Goal: Task Accomplishment & Management: Use online tool/utility

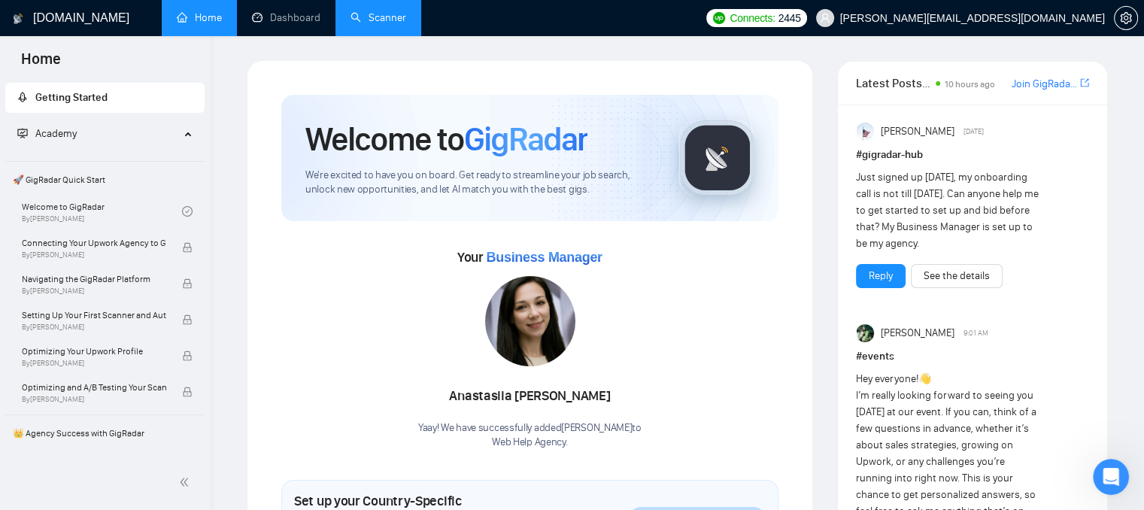
click at [368, 18] on link "Scanner" at bounding box center [379, 17] width 56 height 13
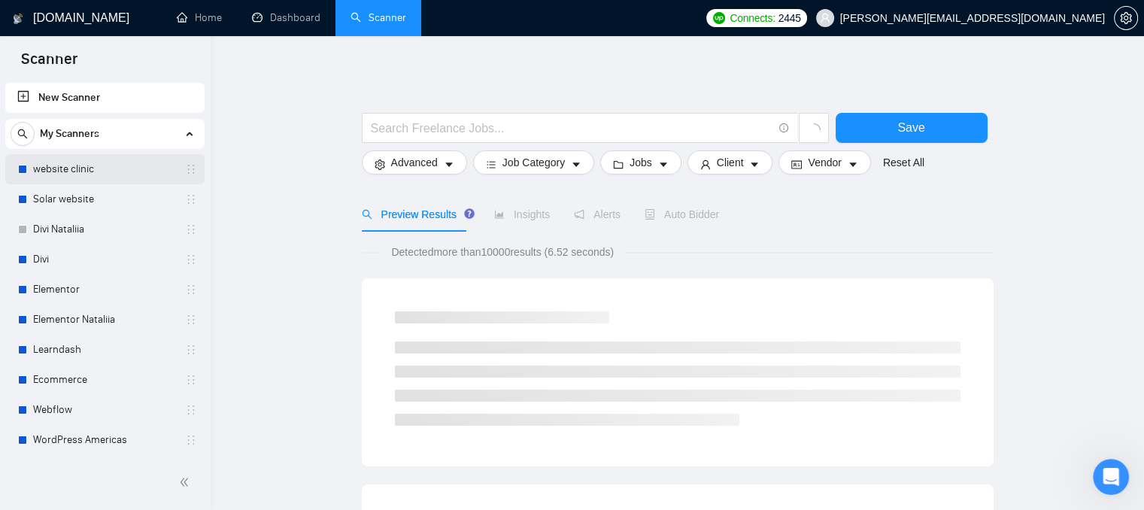
click at [54, 167] on link "website clinic" at bounding box center [104, 169] width 143 height 30
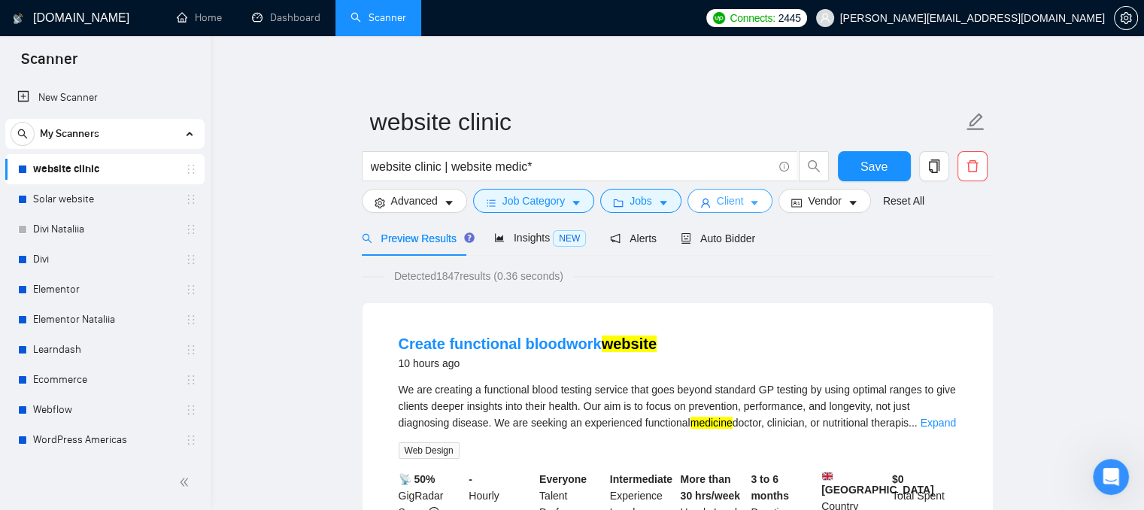
click at [737, 207] on span "Client" at bounding box center [730, 201] width 27 height 17
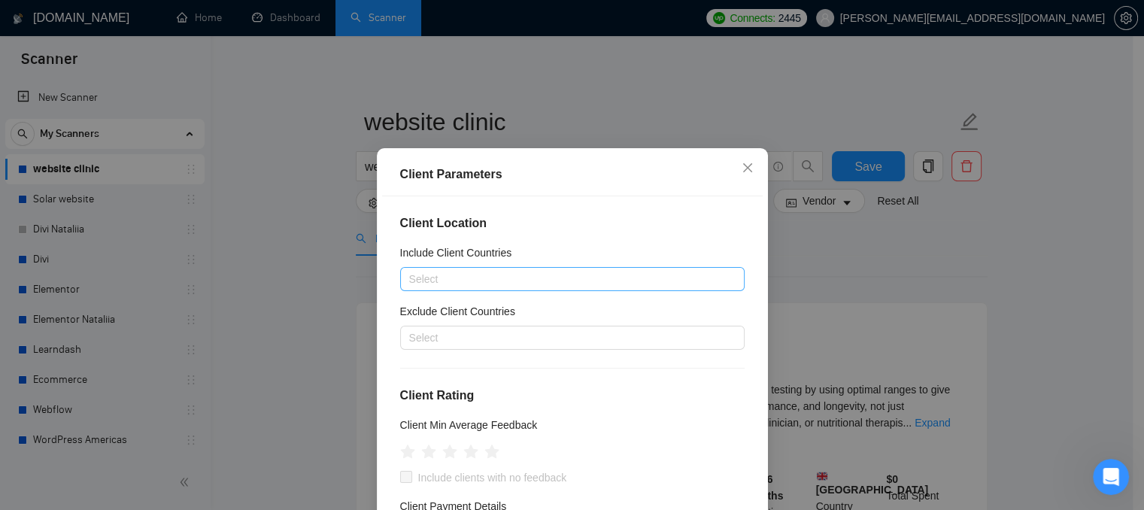
click at [500, 289] on div "Select" at bounding box center [572, 279] width 345 height 24
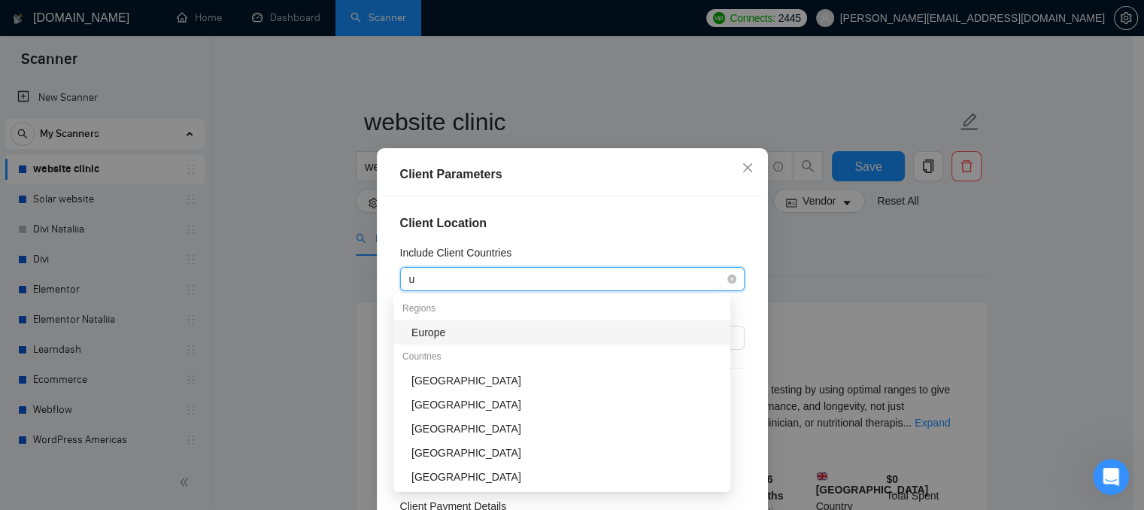
type input "un"
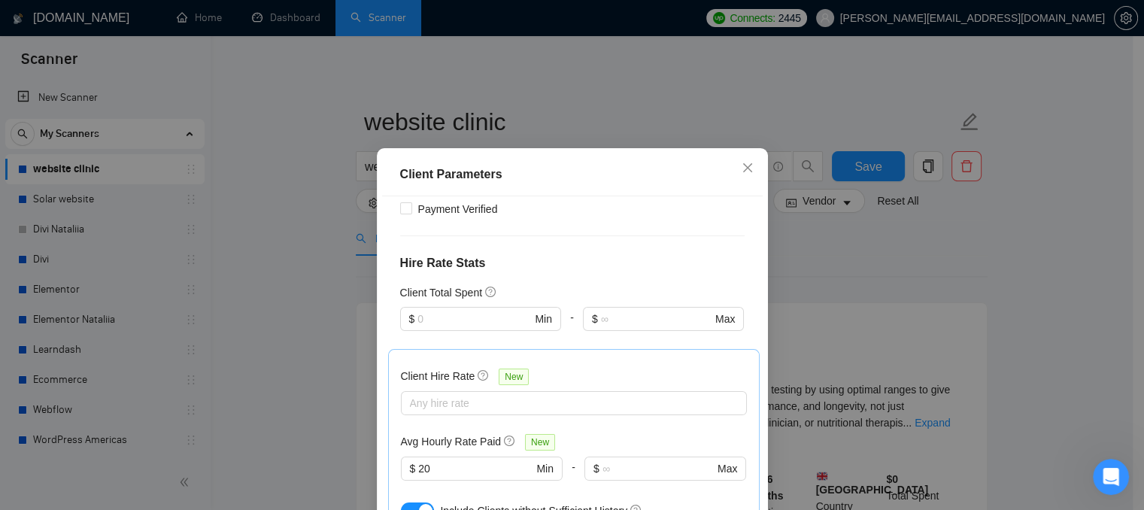
scroll to position [376, 0]
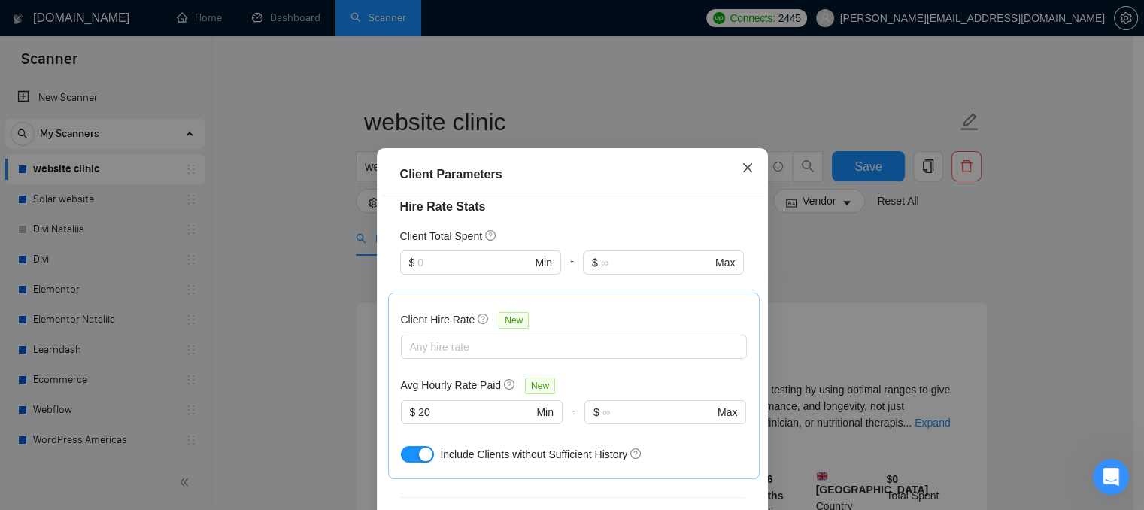
click at [743, 171] on icon "close" at bounding box center [748, 168] width 12 height 12
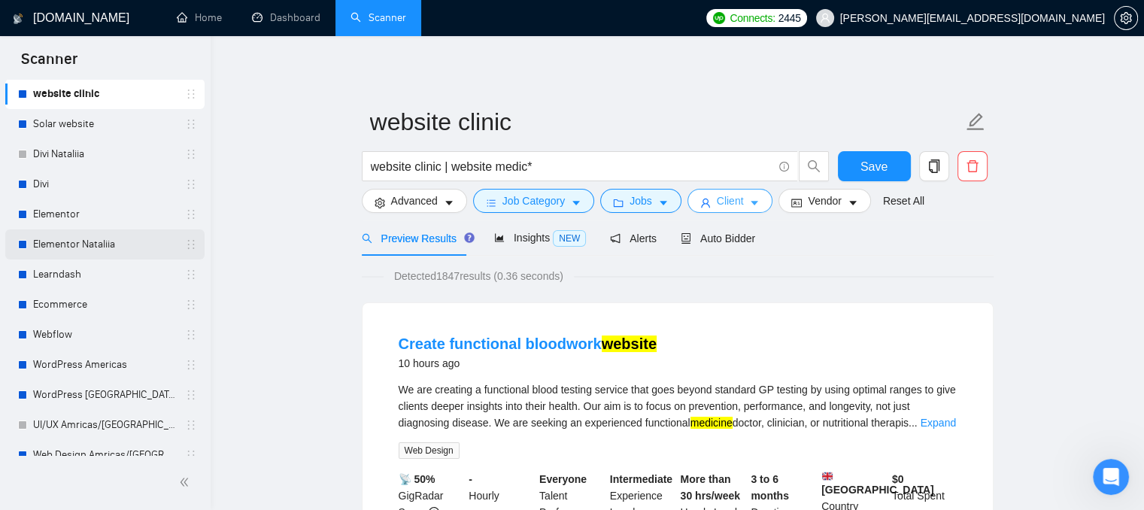
scroll to position [150, 0]
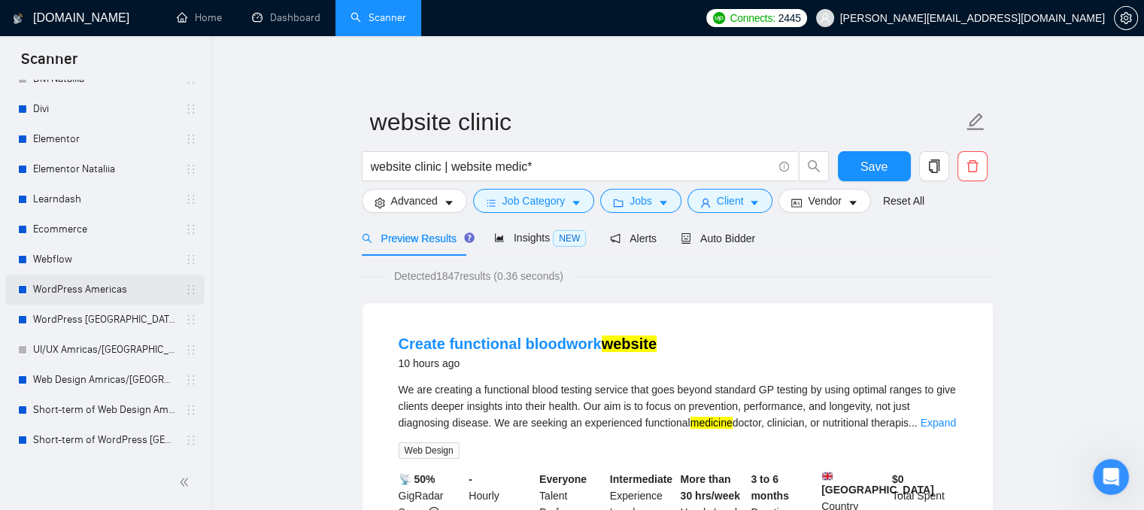
click at [99, 297] on link "WordPress Americas" at bounding box center [104, 290] width 143 height 30
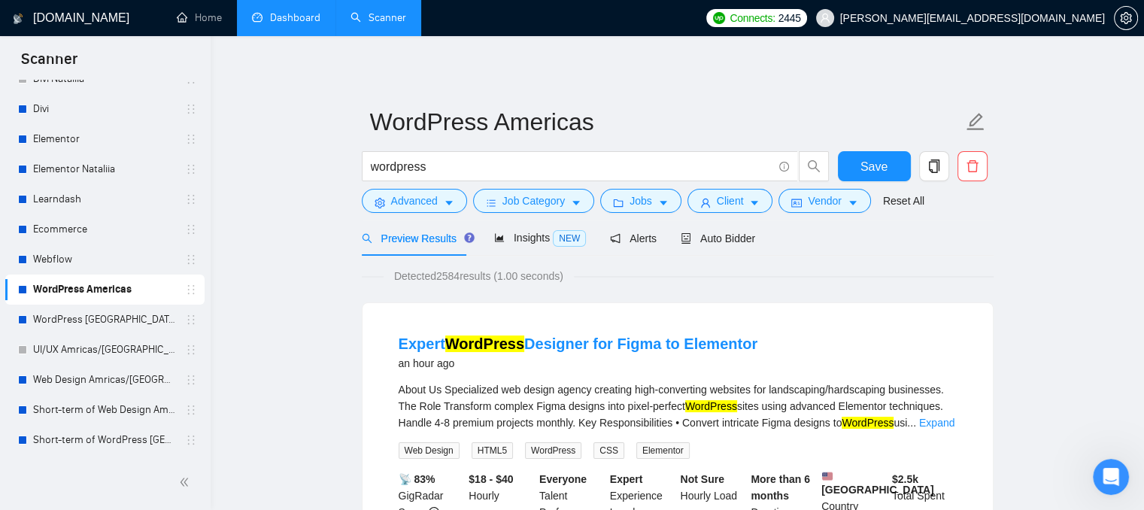
click at [277, 15] on link "Dashboard" at bounding box center [286, 17] width 68 height 13
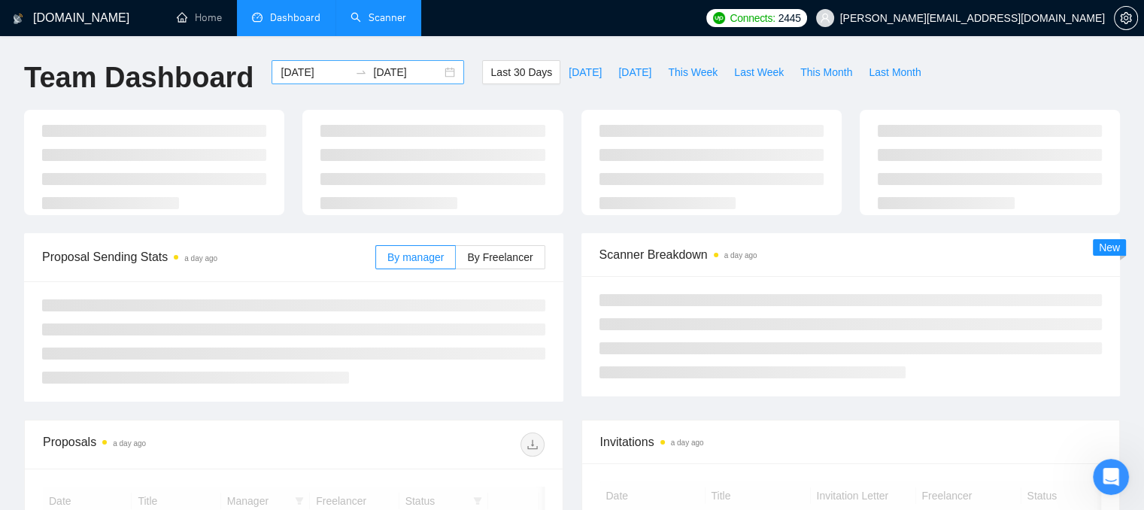
click at [305, 68] on input "[DATE]" at bounding box center [315, 72] width 68 height 17
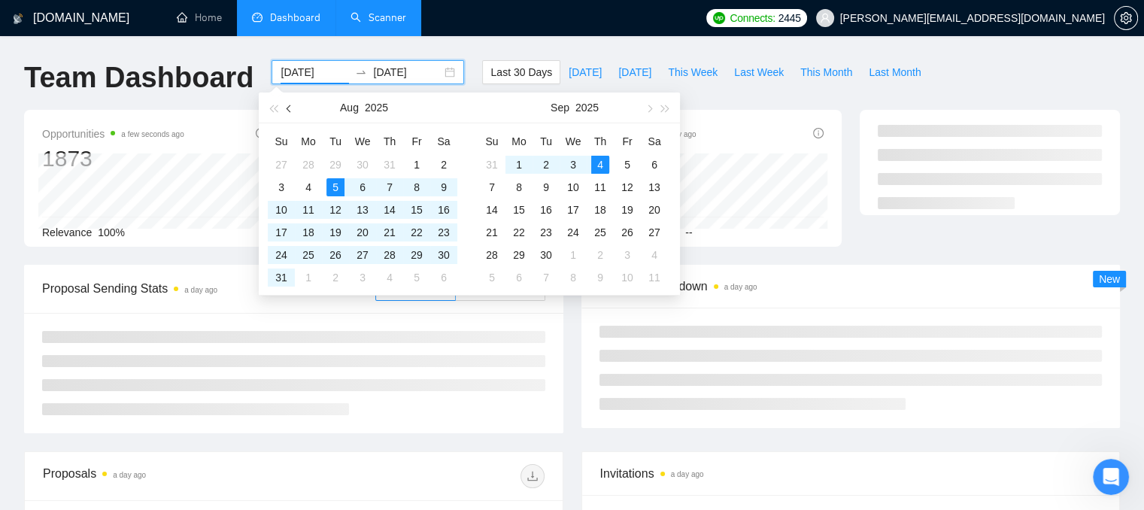
click at [289, 110] on span "button" at bounding box center [291, 109] width 8 height 8
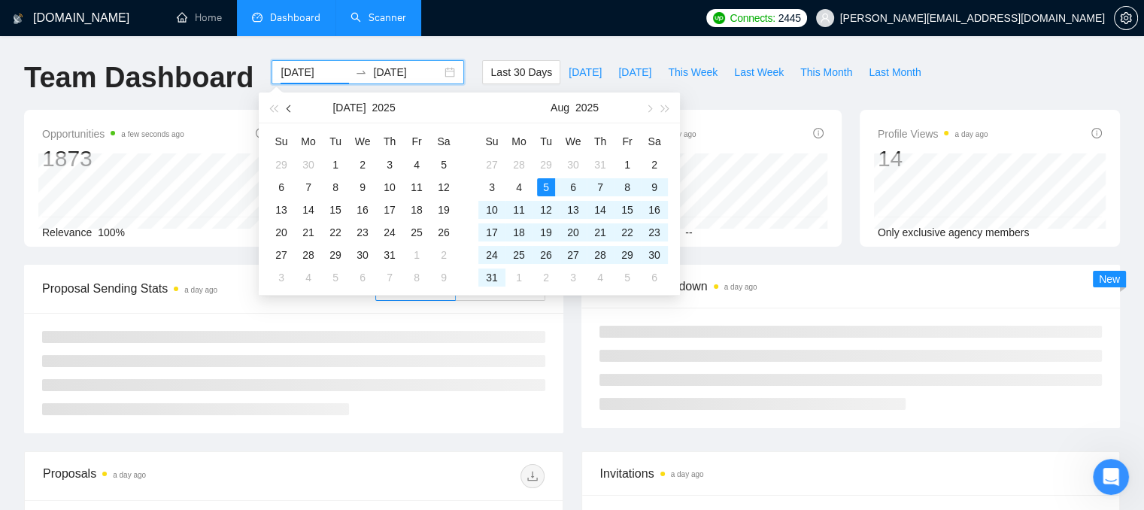
click at [289, 110] on span "button" at bounding box center [291, 109] width 8 height 8
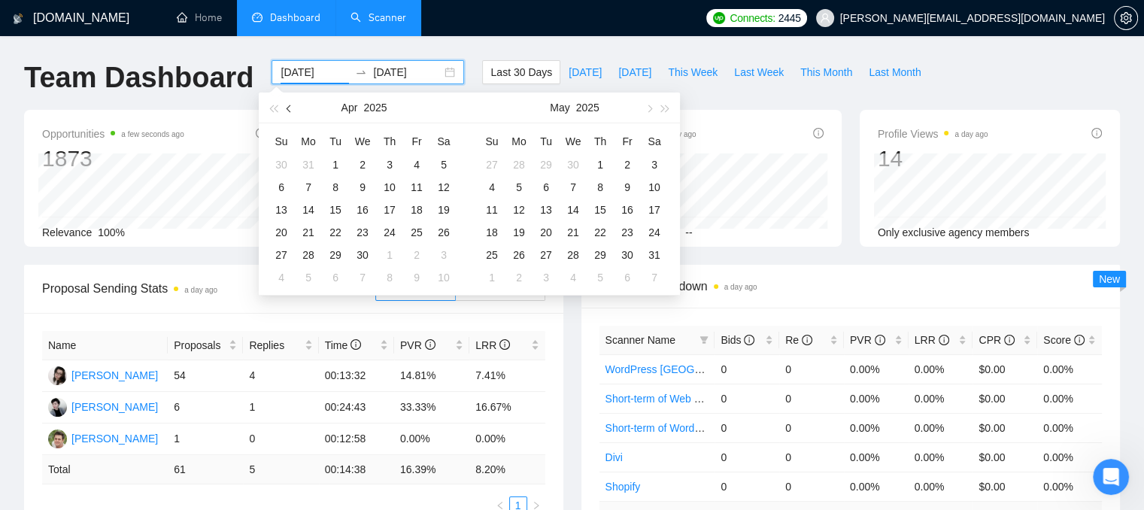
click at [289, 110] on span "button" at bounding box center [291, 109] width 8 height 8
type input "[DATE]"
click at [354, 161] on div "1" at bounding box center [363, 165] width 18 height 18
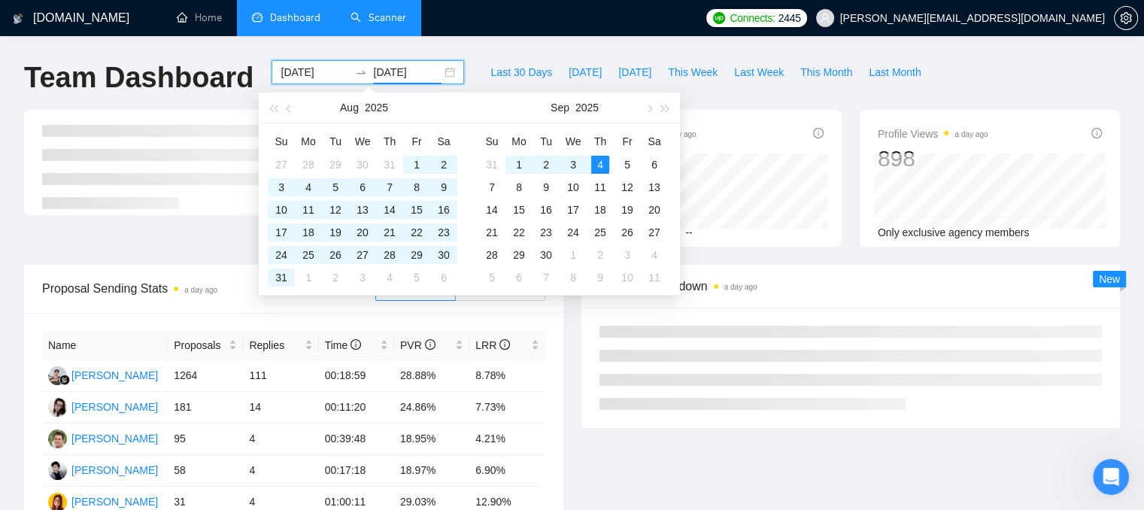
click at [771, 251] on div "Proposals a day ago 1657 Reply Rate 8.27% Invitations a day ago 133 Acceptance …" at bounding box center [572, 187] width 1114 height 155
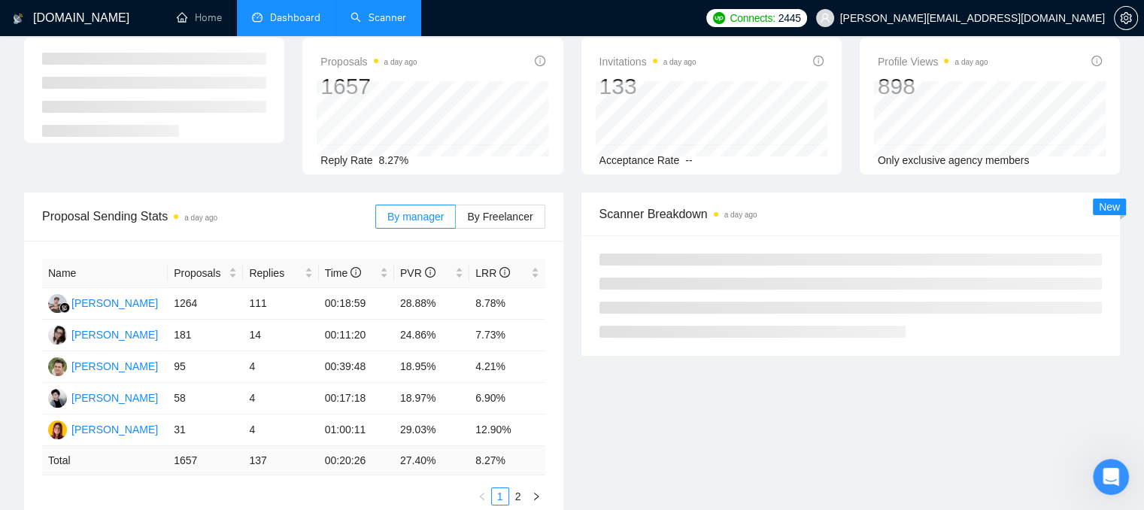
scroll to position [75, 0]
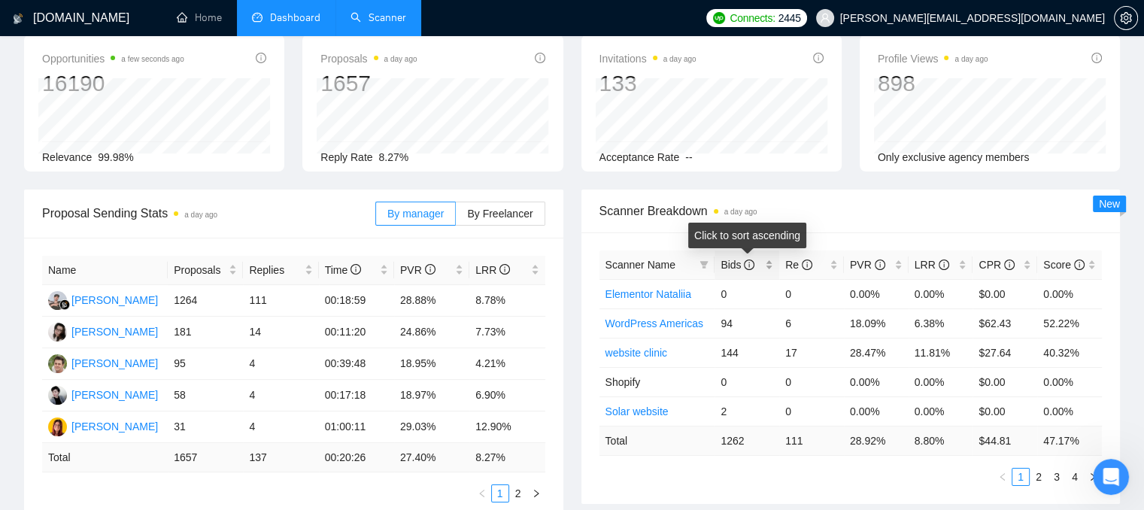
click at [767, 267] on div "Bids" at bounding box center [747, 265] width 53 height 17
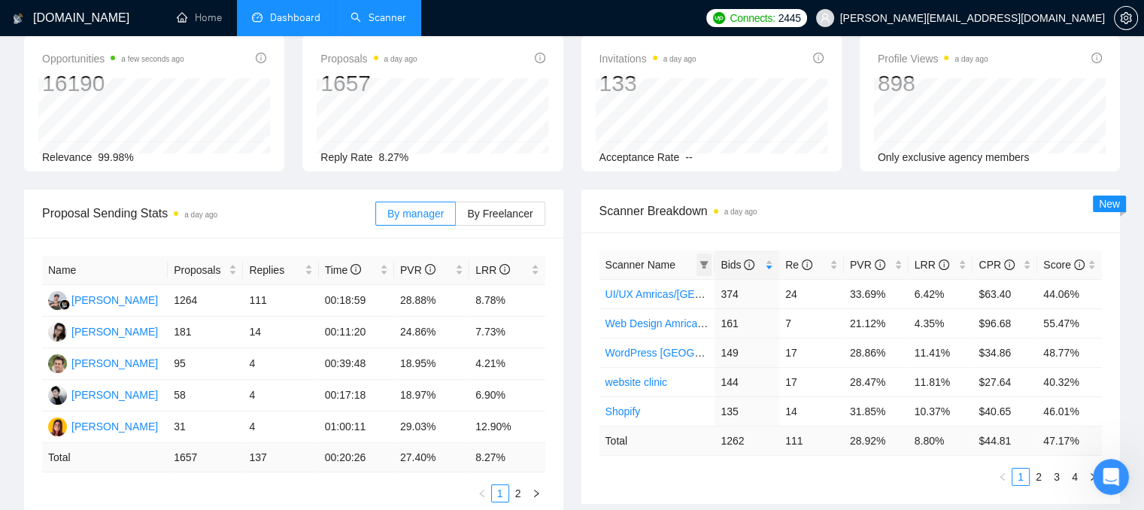
click at [702, 266] on icon "filter" at bounding box center [704, 264] width 9 height 9
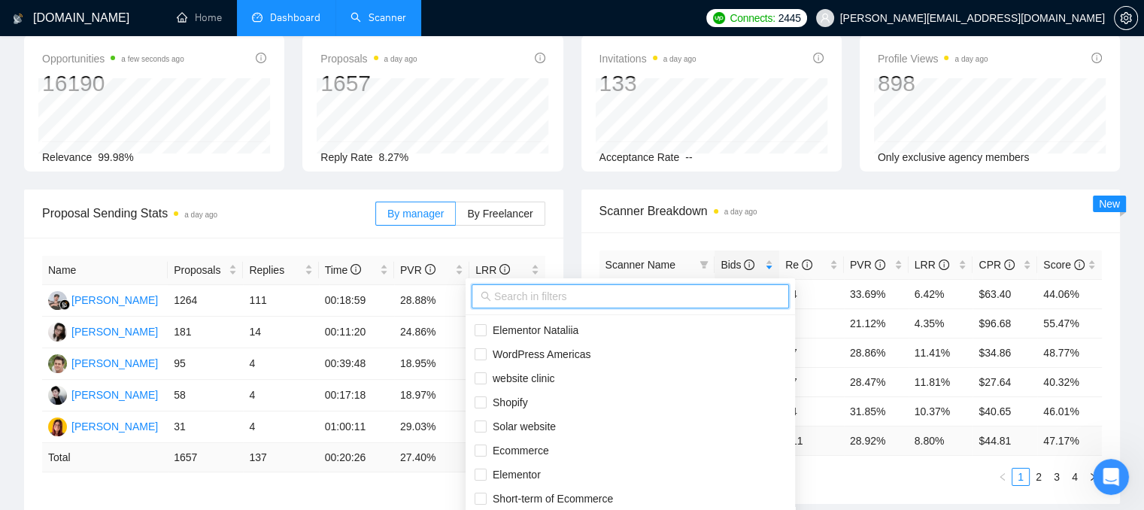
click at [563, 299] on input "text" at bounding box center [637, 296] width 286 height 17
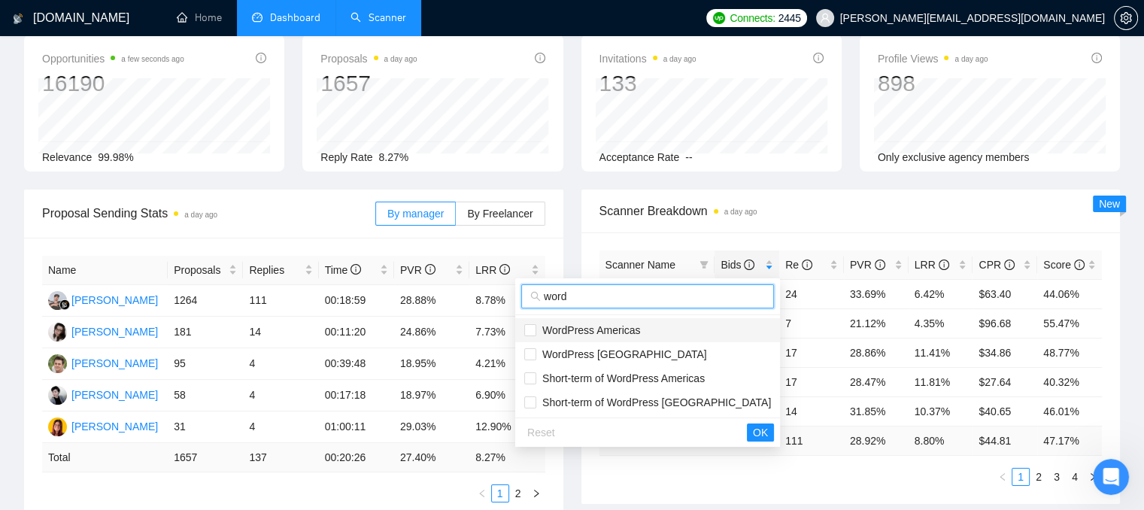
type input "word"
click at [542, 324] on span "WordPress Americas" at bounding box center [588, 330] width 104 height 12
checkbox input "true"
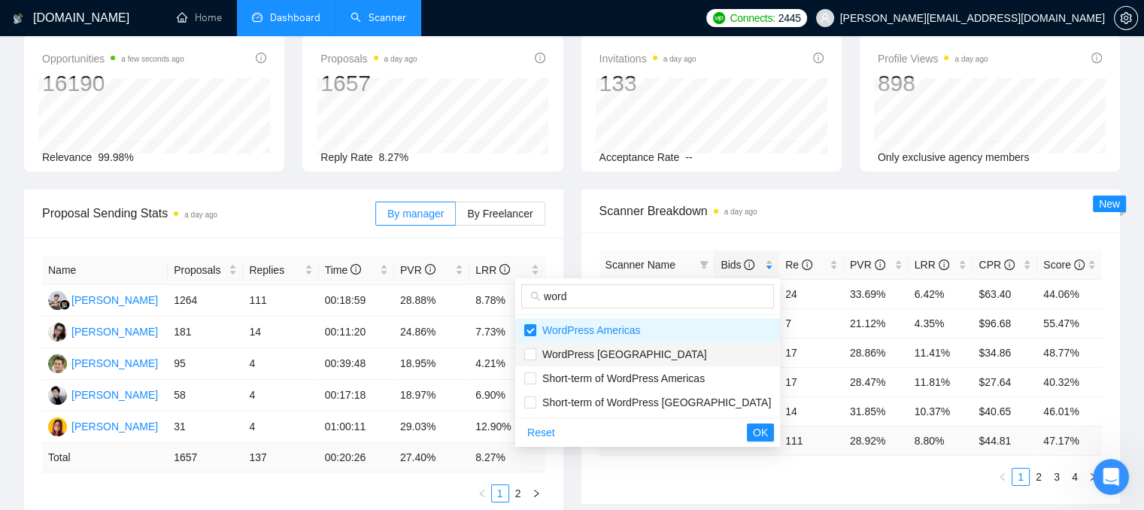
click at [543, 354] on span "WordPress [GEOGRAPHIC_DATA]" at bounding box center [621, 354] width 171 height 12
checkbox input "true"
click at [753, 430] on span "OK" at bounding box center [760, 432] width 15 height 17
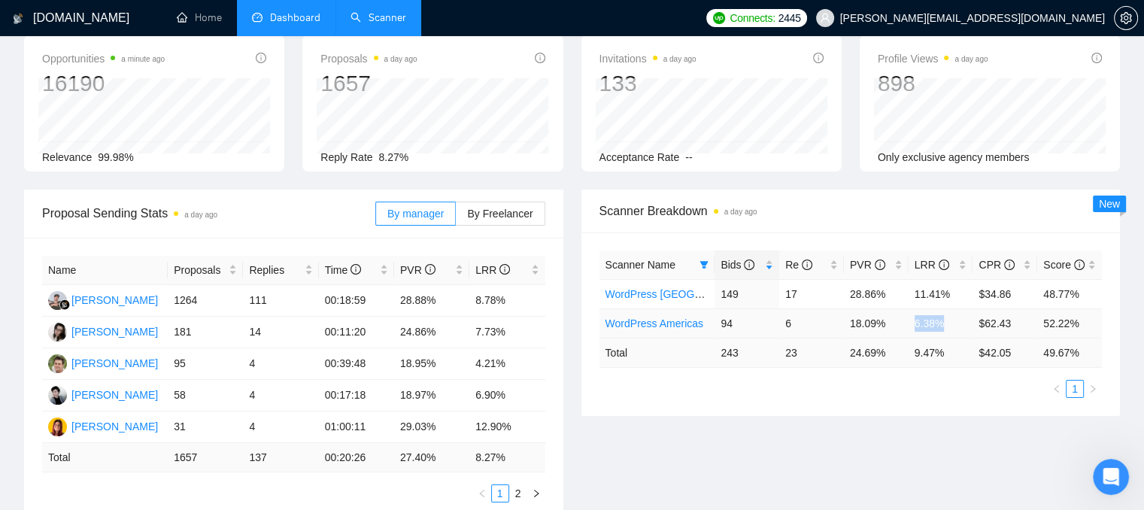
drag, startPoint x: 945, startPoint y: 320, endPoint x: 909, endPoint y: 327, distance: 36.9
click at [909, 327] on td "6.38%" at bounding box center [941, 322] width 65 height 29
click at [919, 323] on td "6.38%" at bounding box center [941, 322] width 65 height 29
drag, startPoint x: 980, startPoint y: 294, endPoint x: 1013, endPoint y: 293, distance: 33.1
click at [1013, 293] on td "$34.86" at bounding box center [1005, 293] width 65 height 29
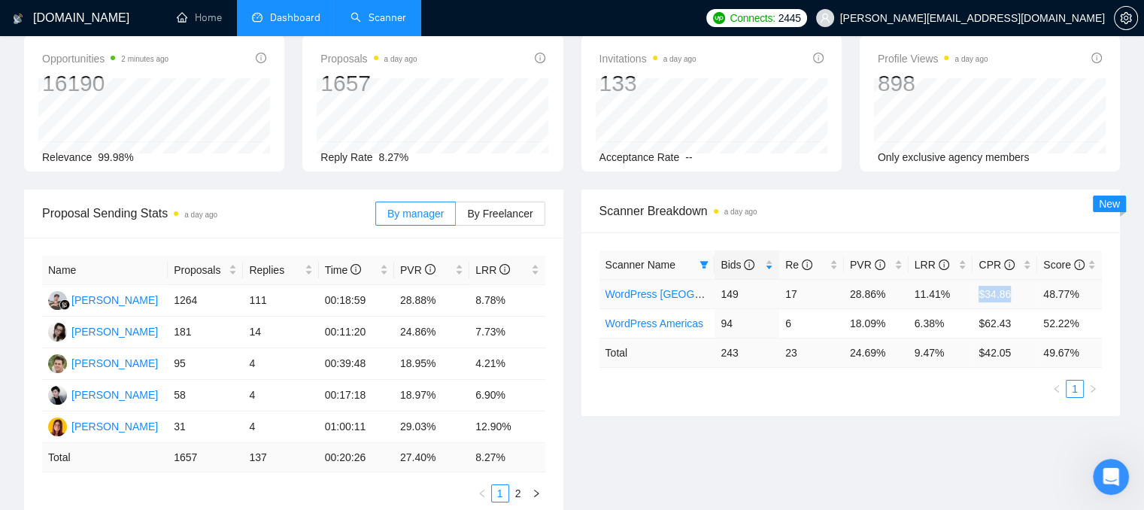
click at [620, 296] on link "WordPress [GEOGRAPHIC_DATA]" at bounding box center [688, 294] width 165 height 12
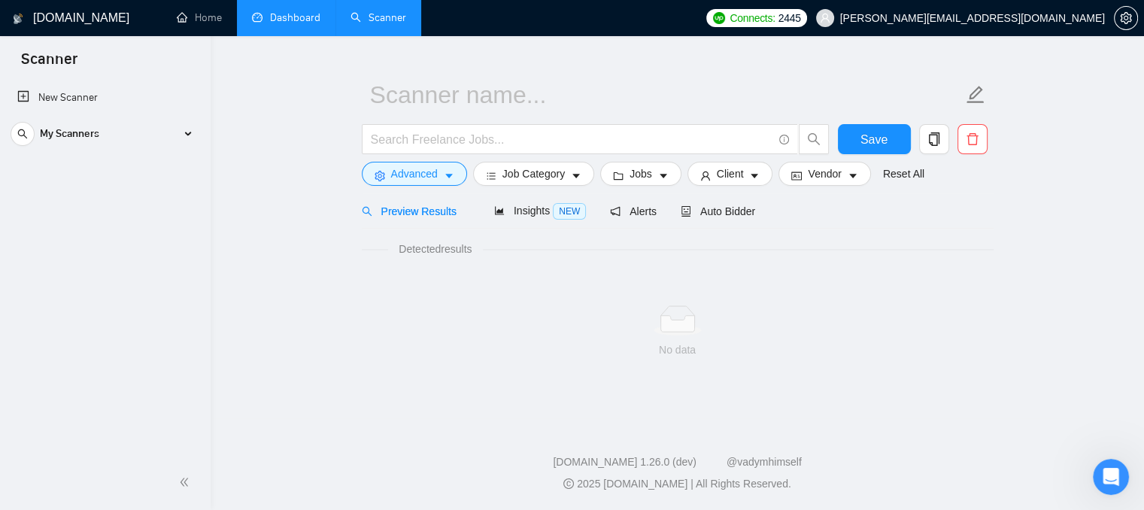
scroll to position [27, 0]
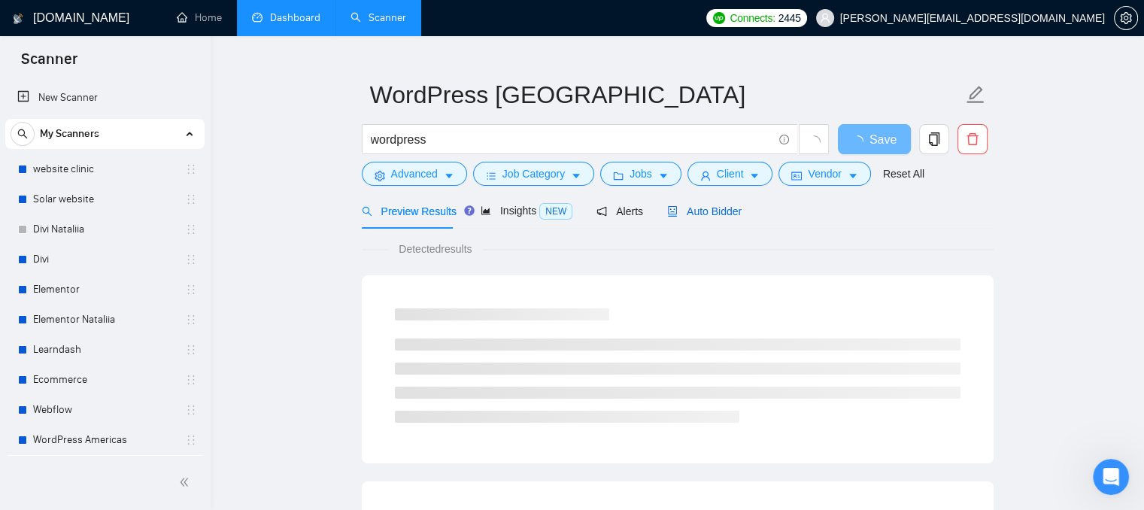
click at [703, 214] on span "Auto Bidder" at bounding box center [704, 211] width 74 height 12
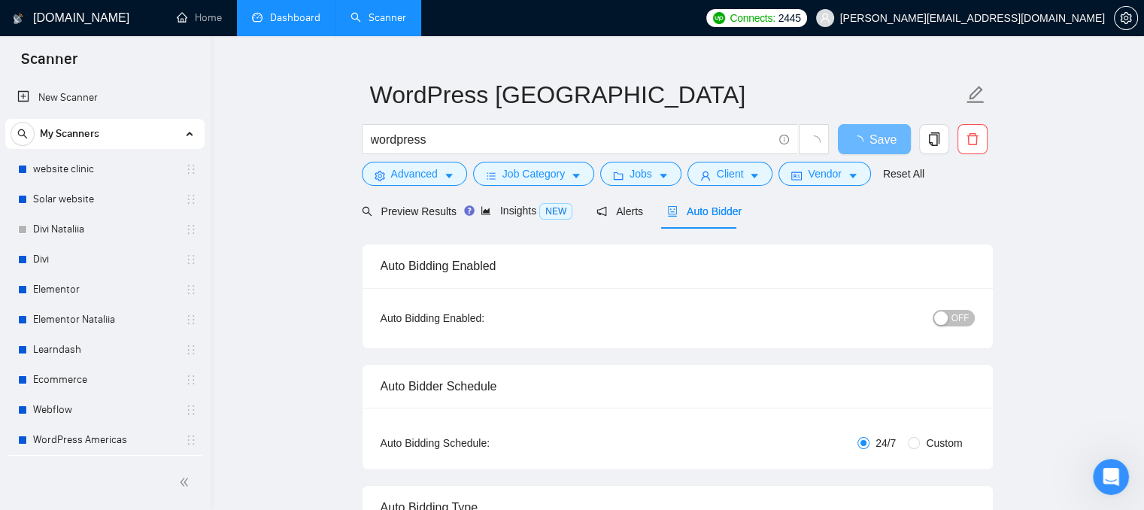
radio input "false"
radio input "true"
checkbox input "true"
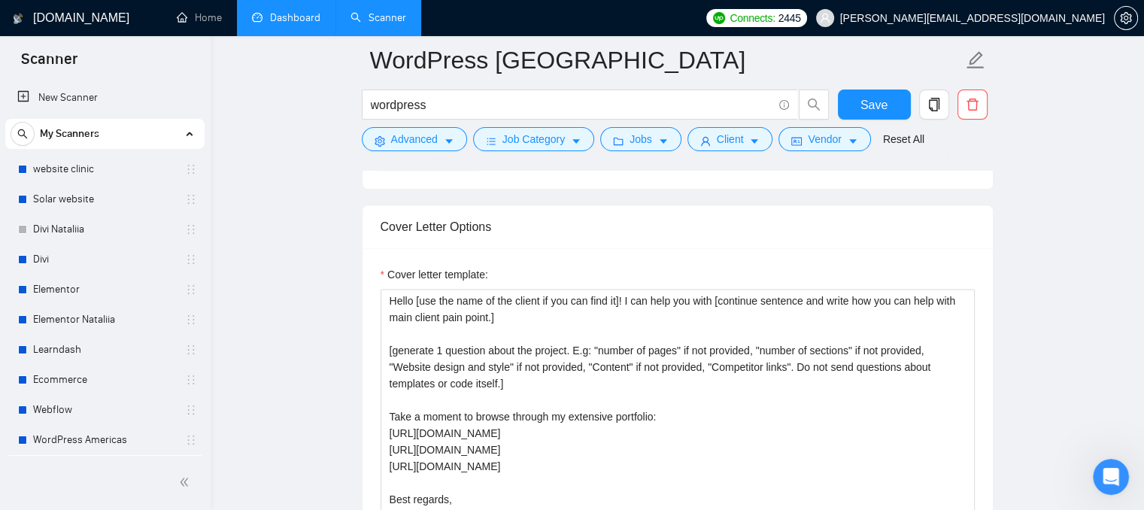
scroll to position [1983, 0]
